Goal: Information Seeking & Learning: Learn about a topic

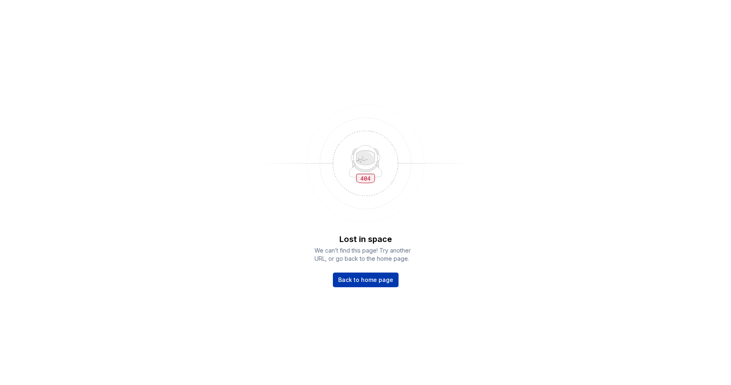
click at [359, 284] on link "Back to home page" at bounding box center [366, 280] width 66 height 15
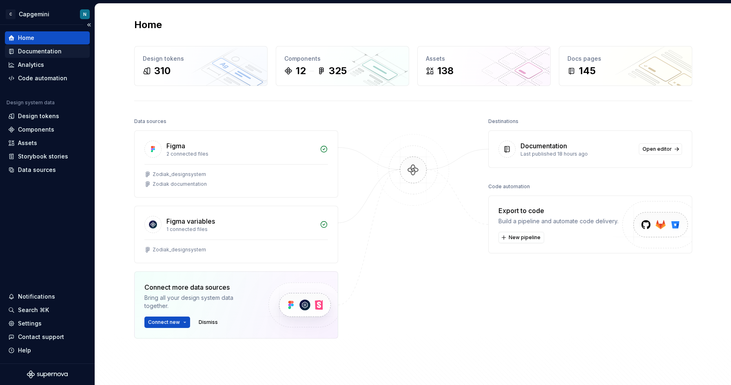
click at [38, 55] on div "Documentation" at bounding box center [40, 51] width 44 height 8
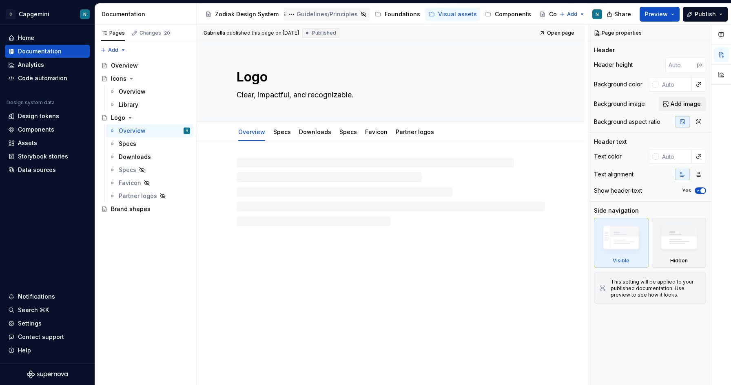
type textarea "*"
